Goal: Information Seeking & Learning: Learn about a topic

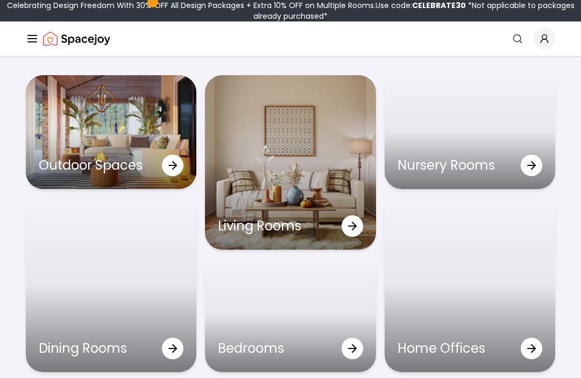
scroll to position [3101, 0]
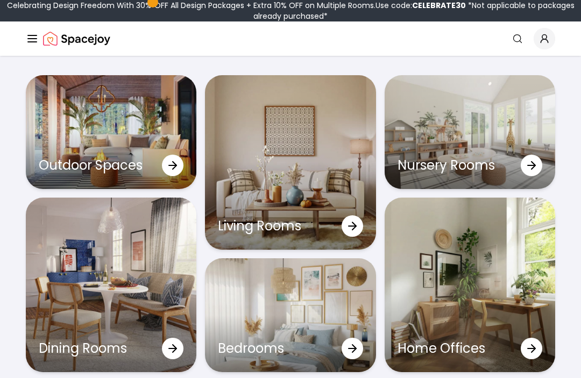
click at [306, 247] on div "Living Rooms" at bounding box center [290, 226] width 170 height 47
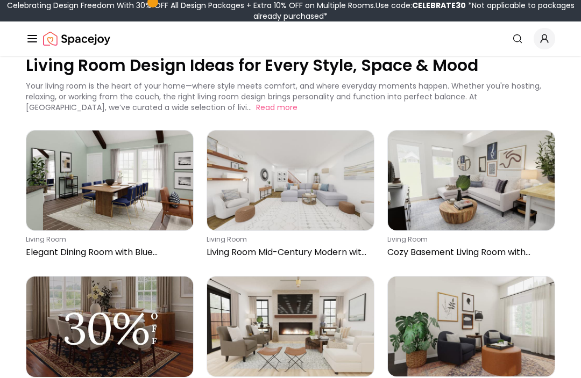
scroll to position [29, 0]
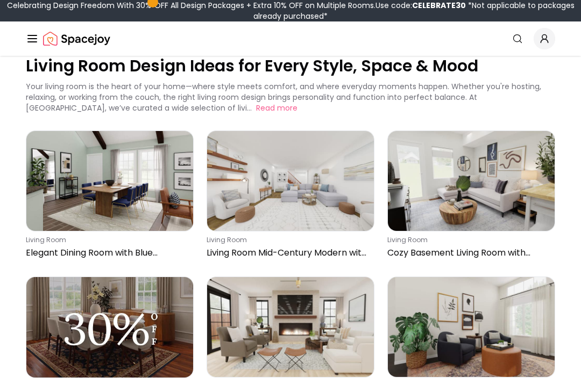
click at [82, 187] on img at bounding box center [109, 181] width 167 height 100
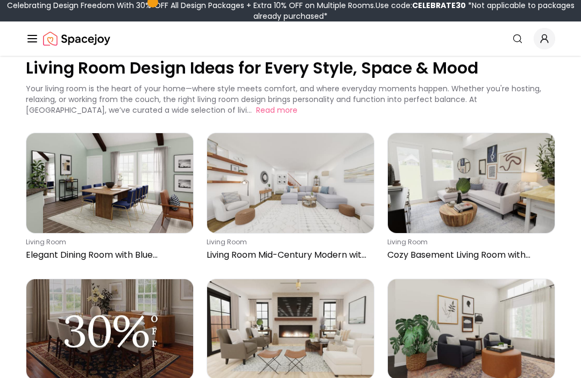
scroll to position [0, 0]
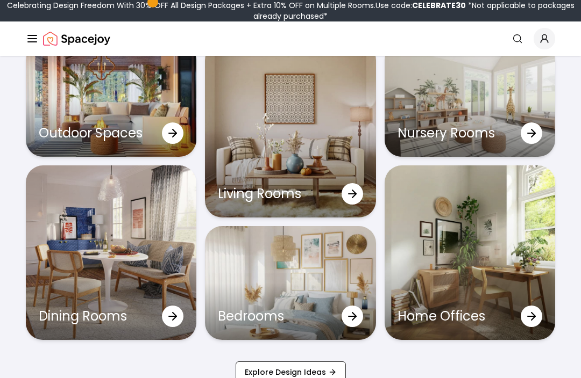
scroll to position [3126, 0]
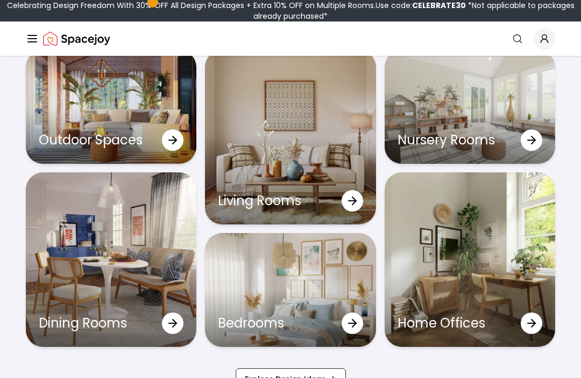
click at [347, 207] on icon at bounding box center [352, 201] width 13 height 13
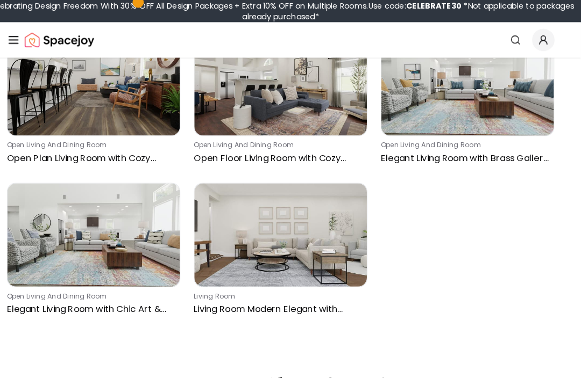
scroll to position [4934, 0]
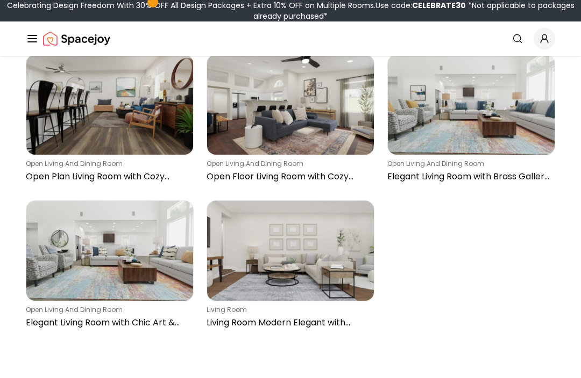
click at [269, 253] on img at bounding box center [290, 251] width 167 height 100
